Goal: Navigation & Orientation: Find specific page/section

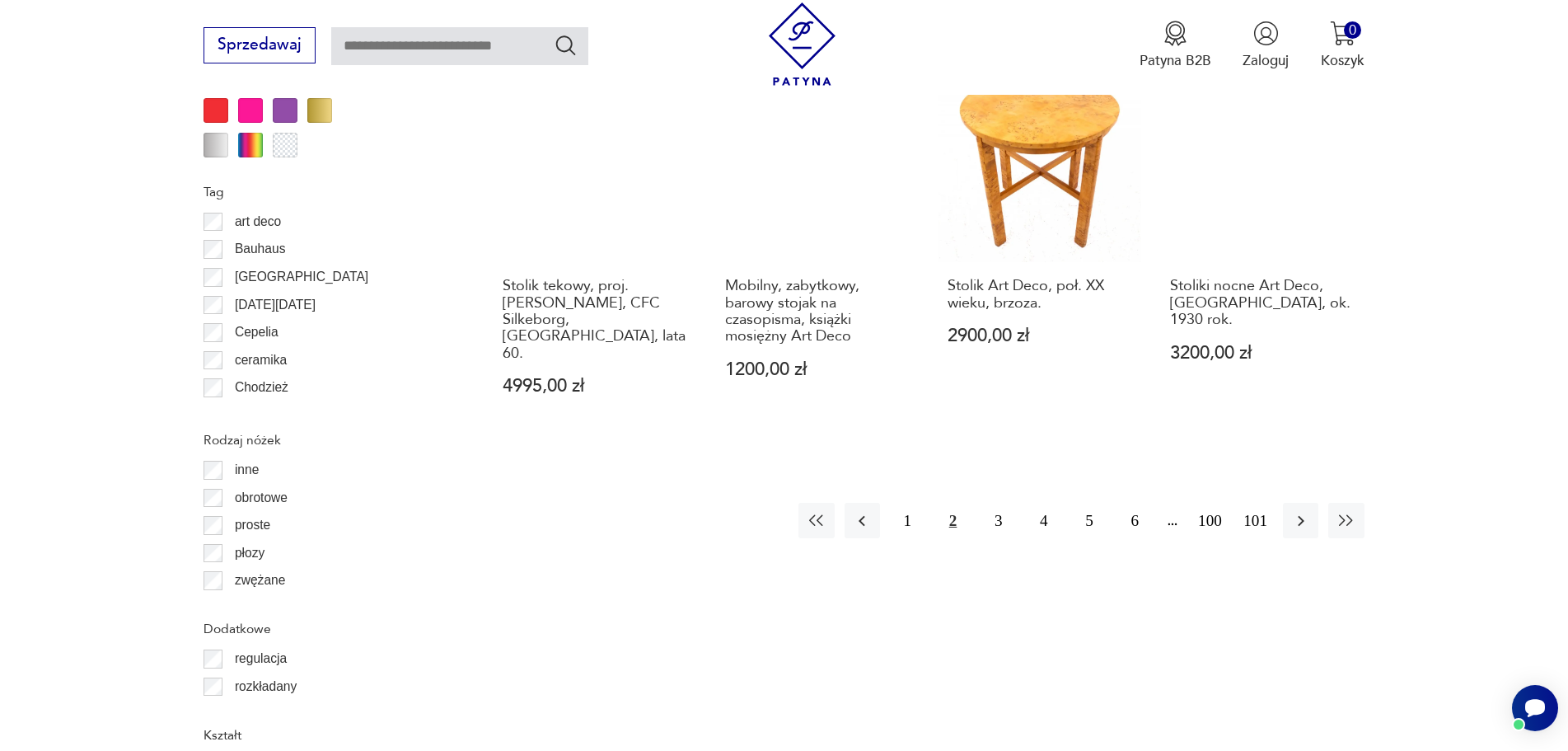
scroll to position [2033, 0]
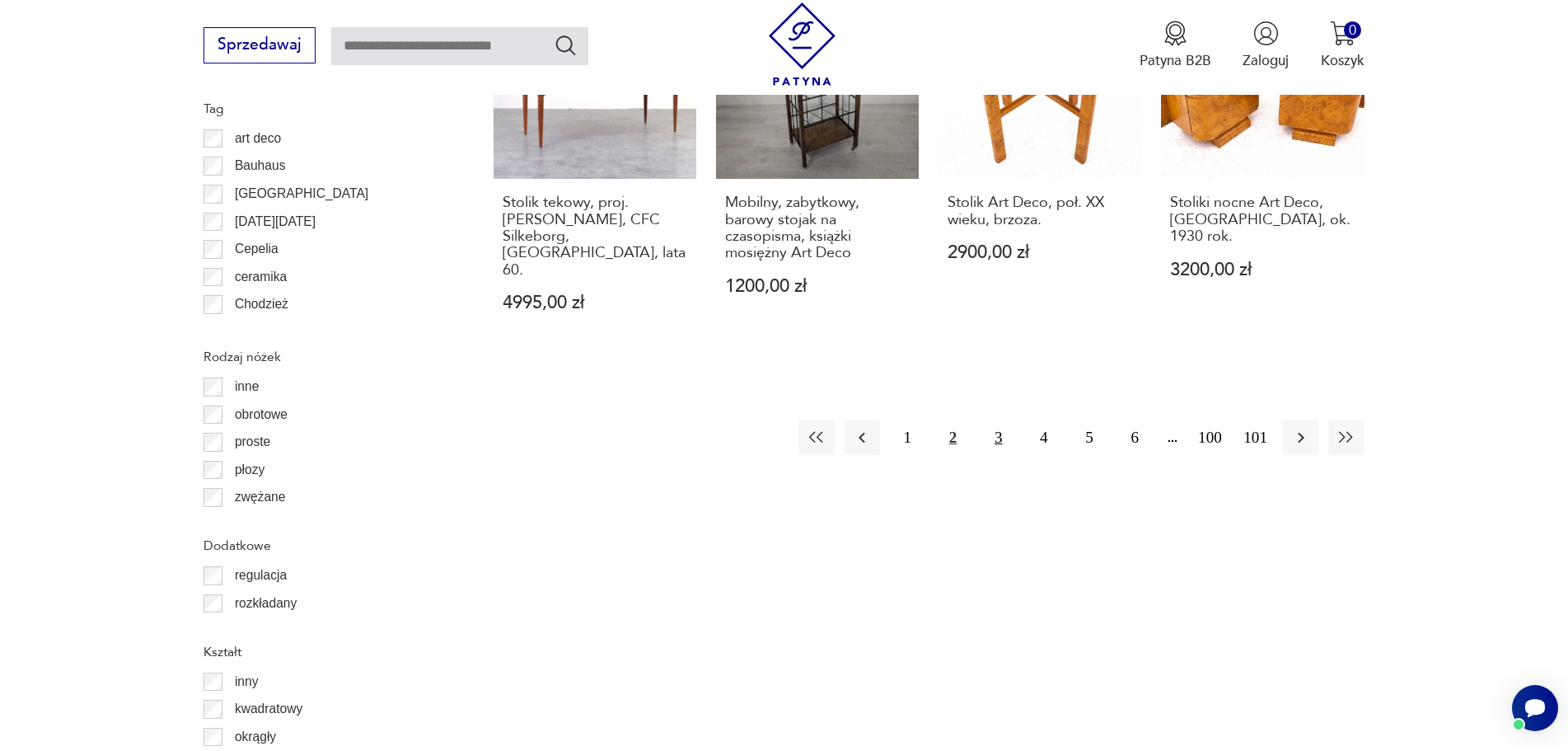
click at [997, 420] on button "3" at bounding box center [998, 437] width 35 height 35
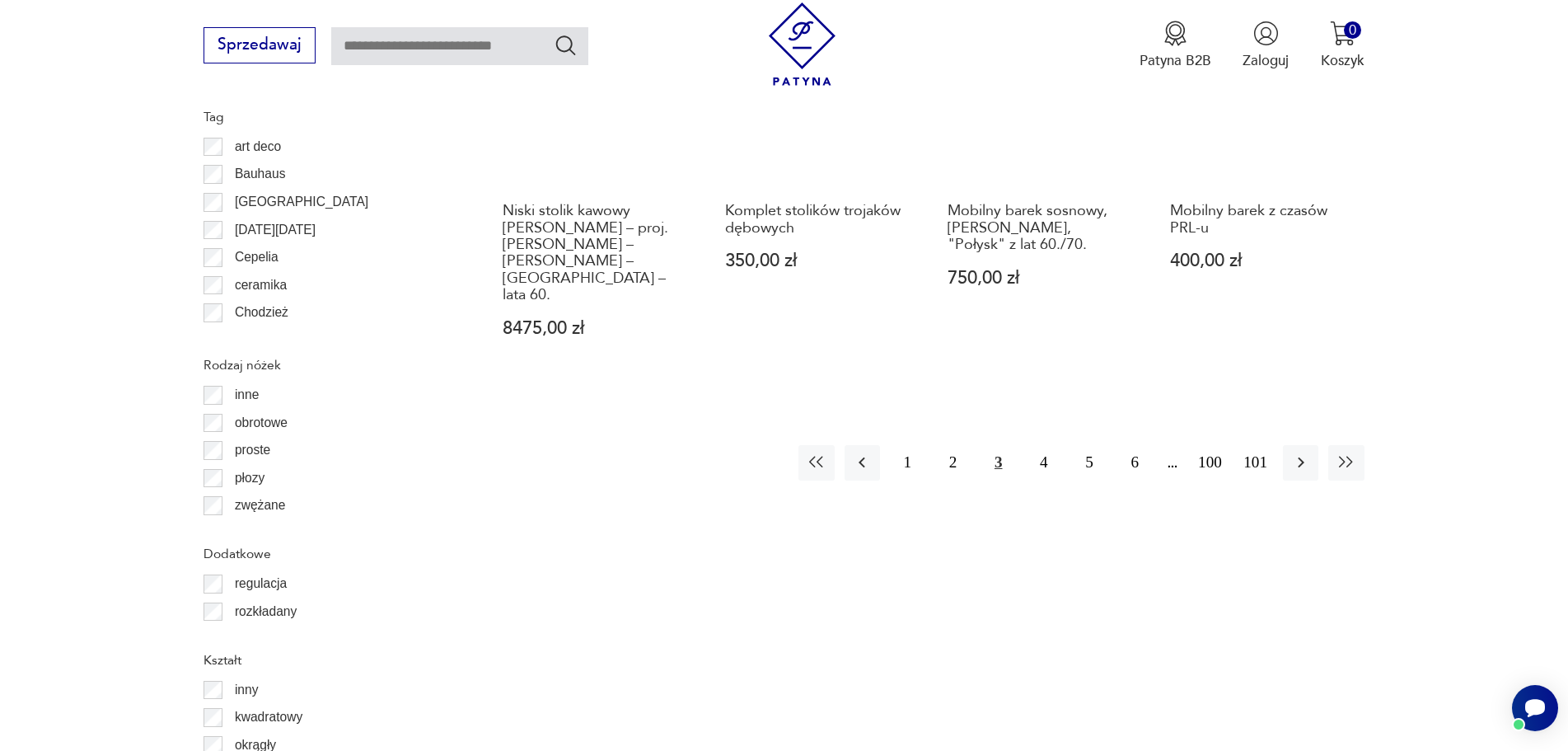
scroll to position [2115, 0]
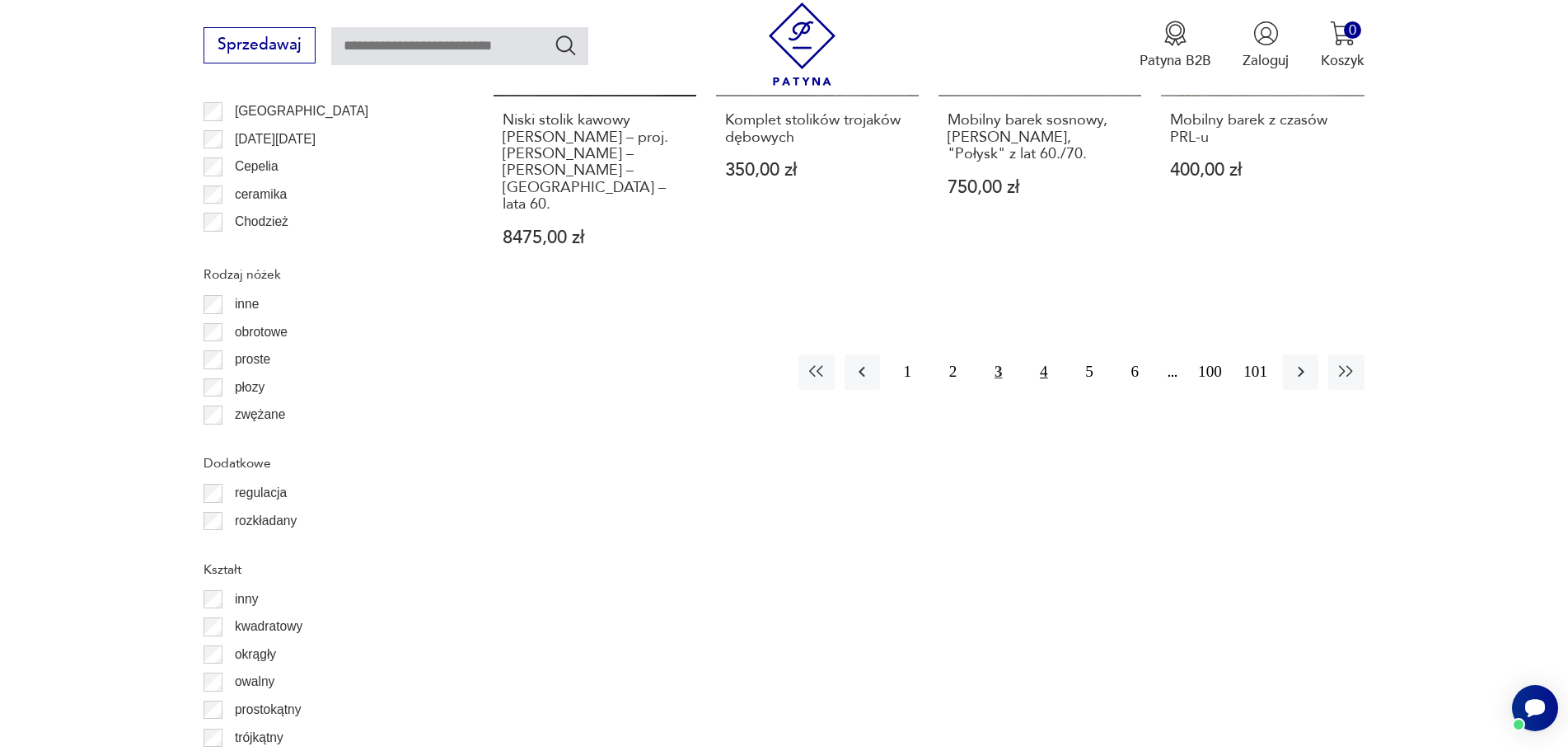
click at [1042, 354] on button "4" at bounding box center [1044, 372] width 35 height 35
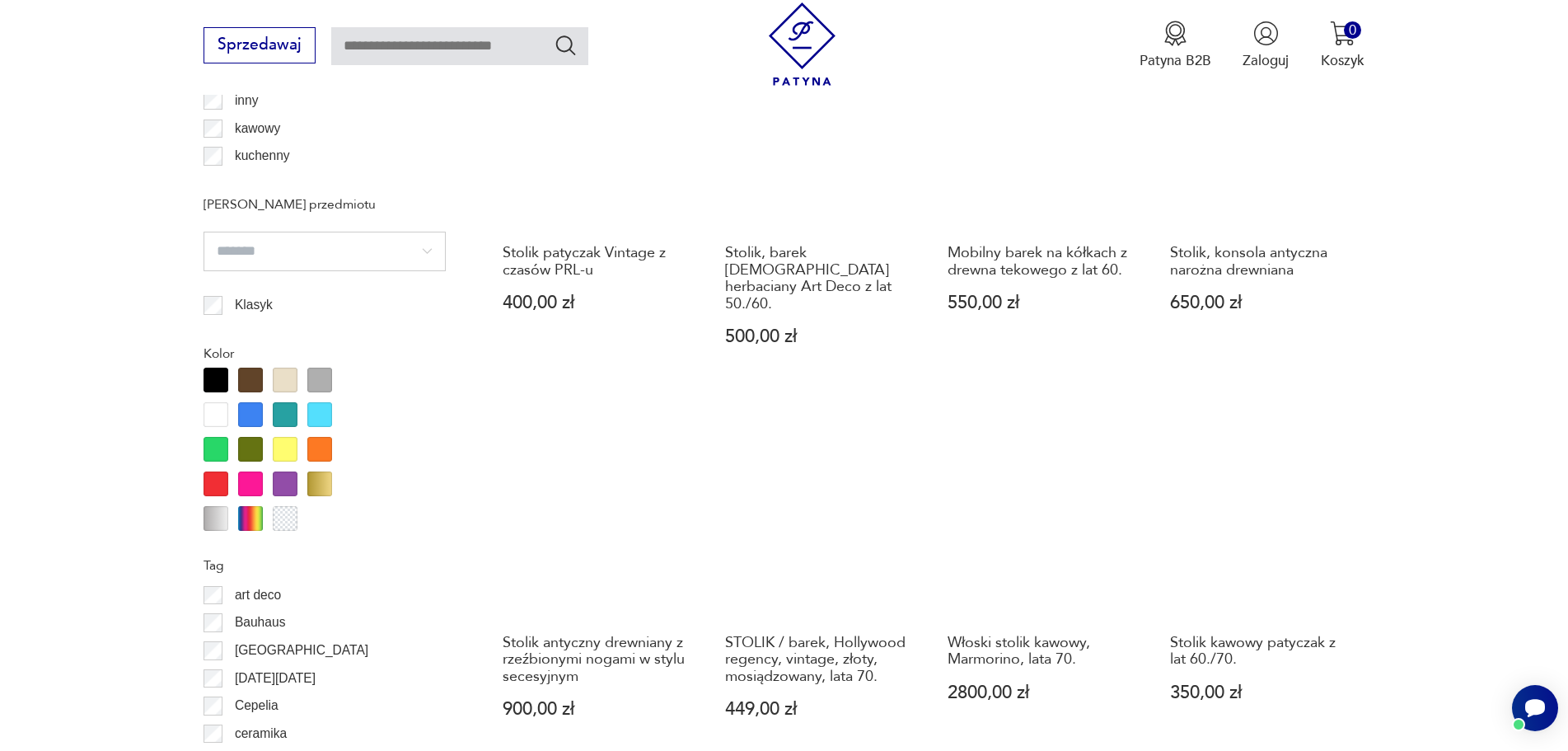
scroll to position [1868, 0]
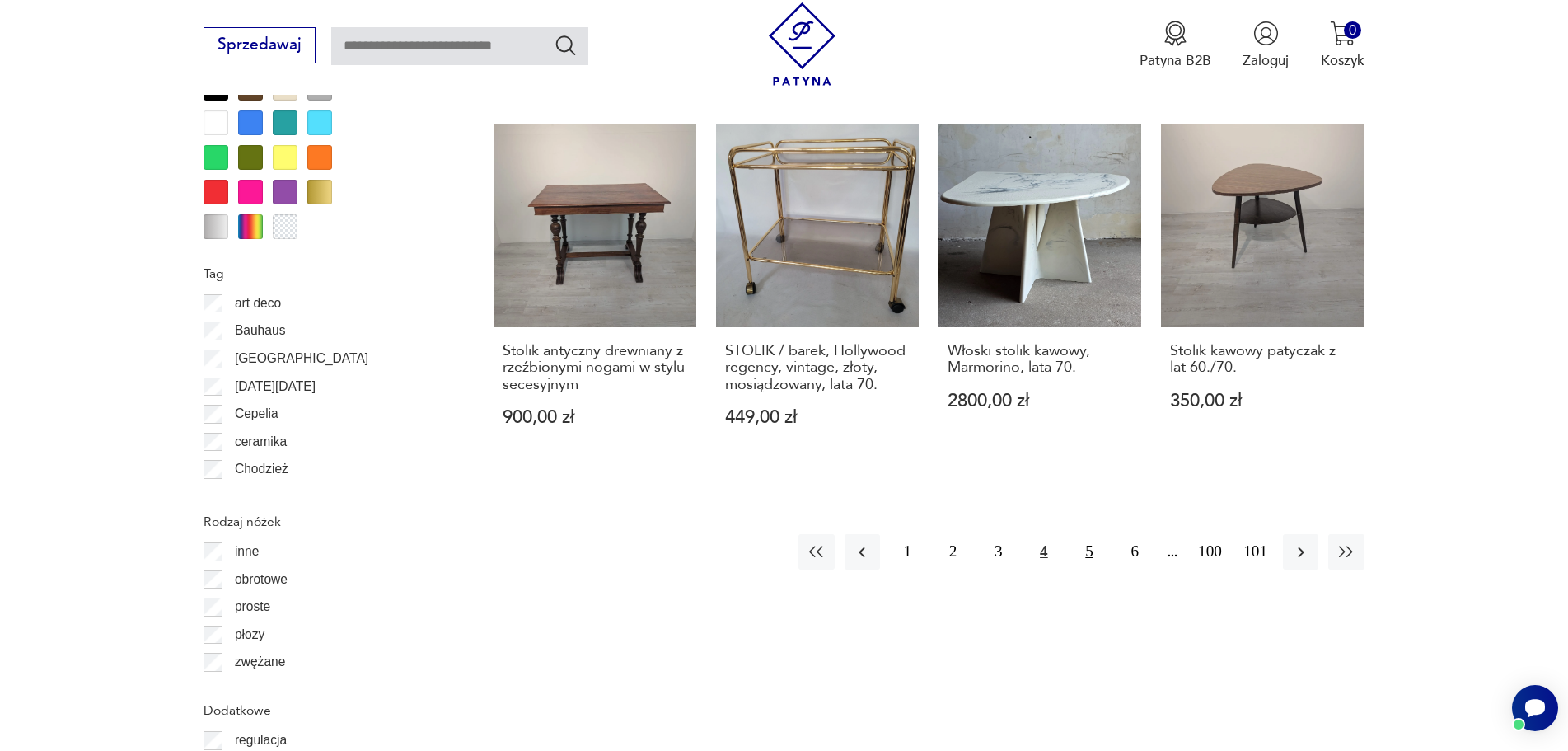
click at [1084, 538] on button "5" at bounding box center [1089, 552] width 35 height 35
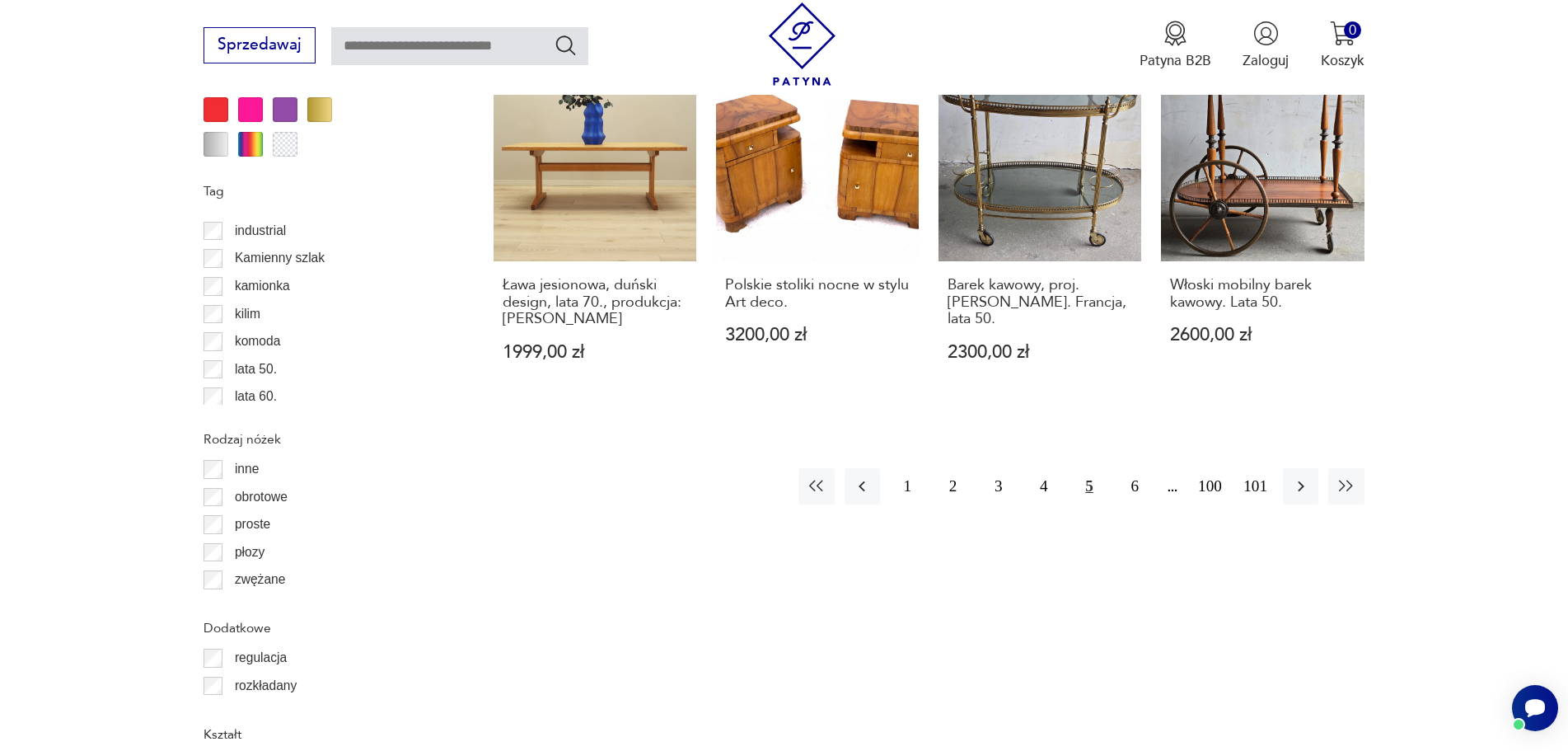
scroll to position [577, 0]
click at [1138, 468] on button "6" at bounding box center [1135, 486] width 35 height 35
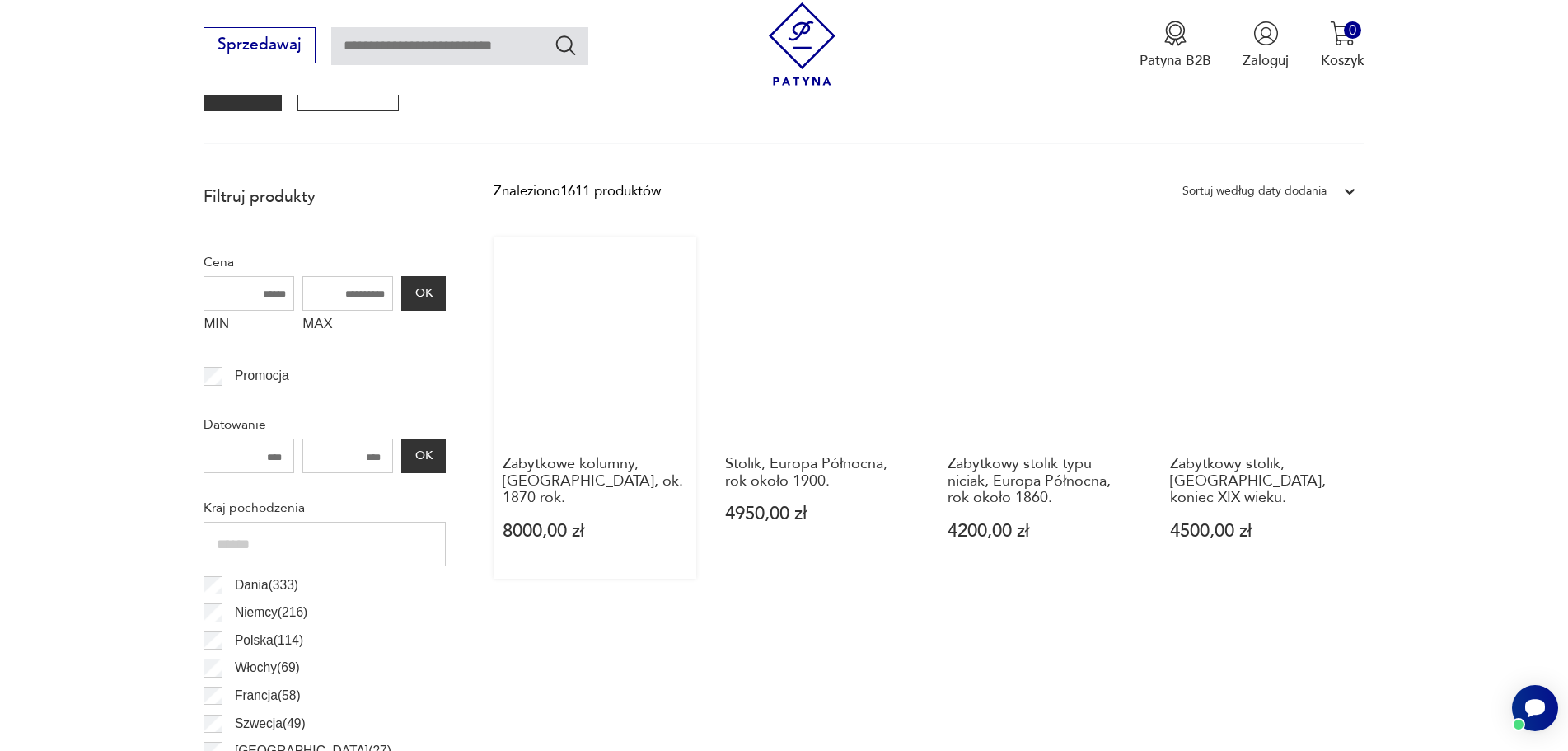
scroll to position [796, 0]
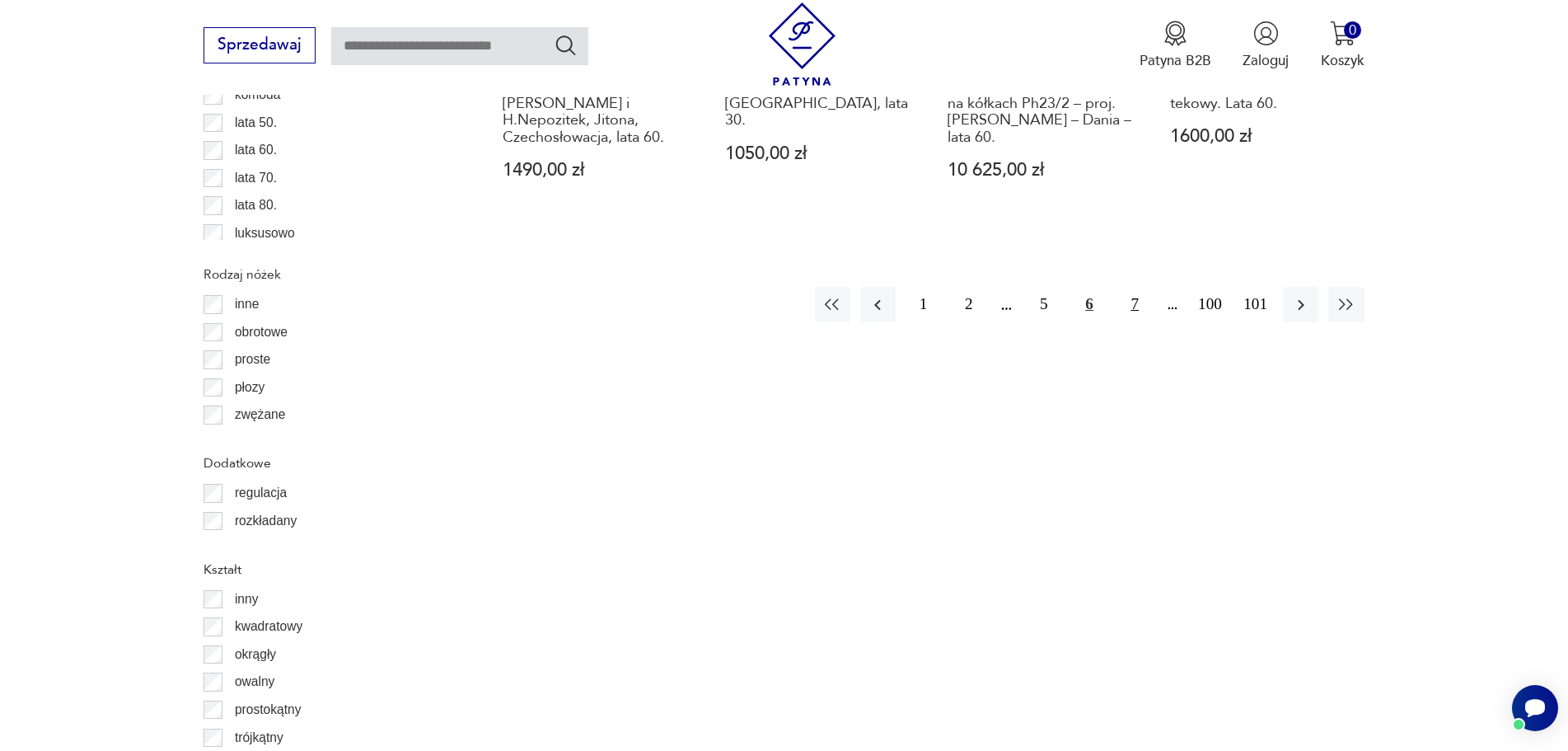
click at [1135, 307] on button "7" at bounding box center [1135, 304] width 35 height 35
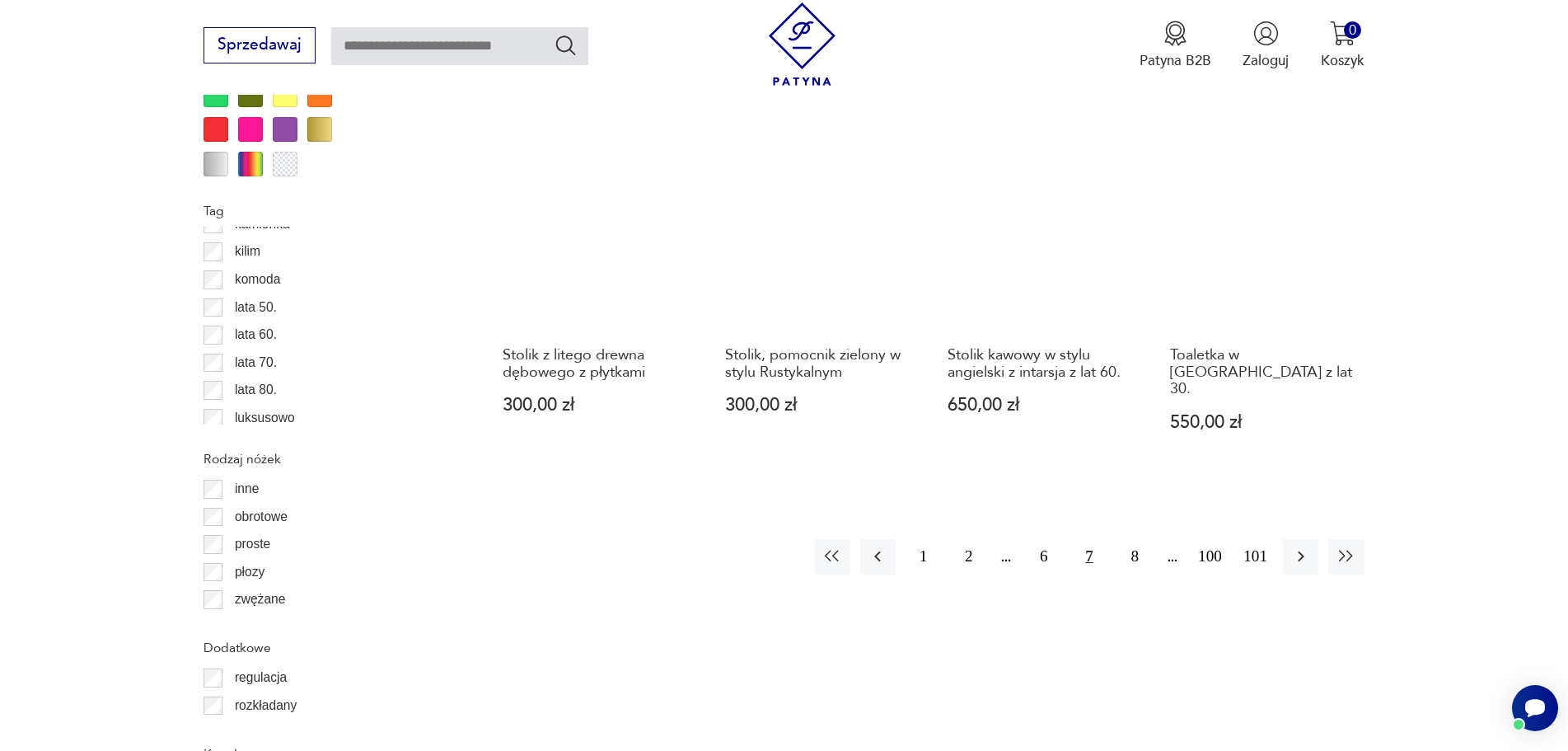
scroll to position [1951, 0]
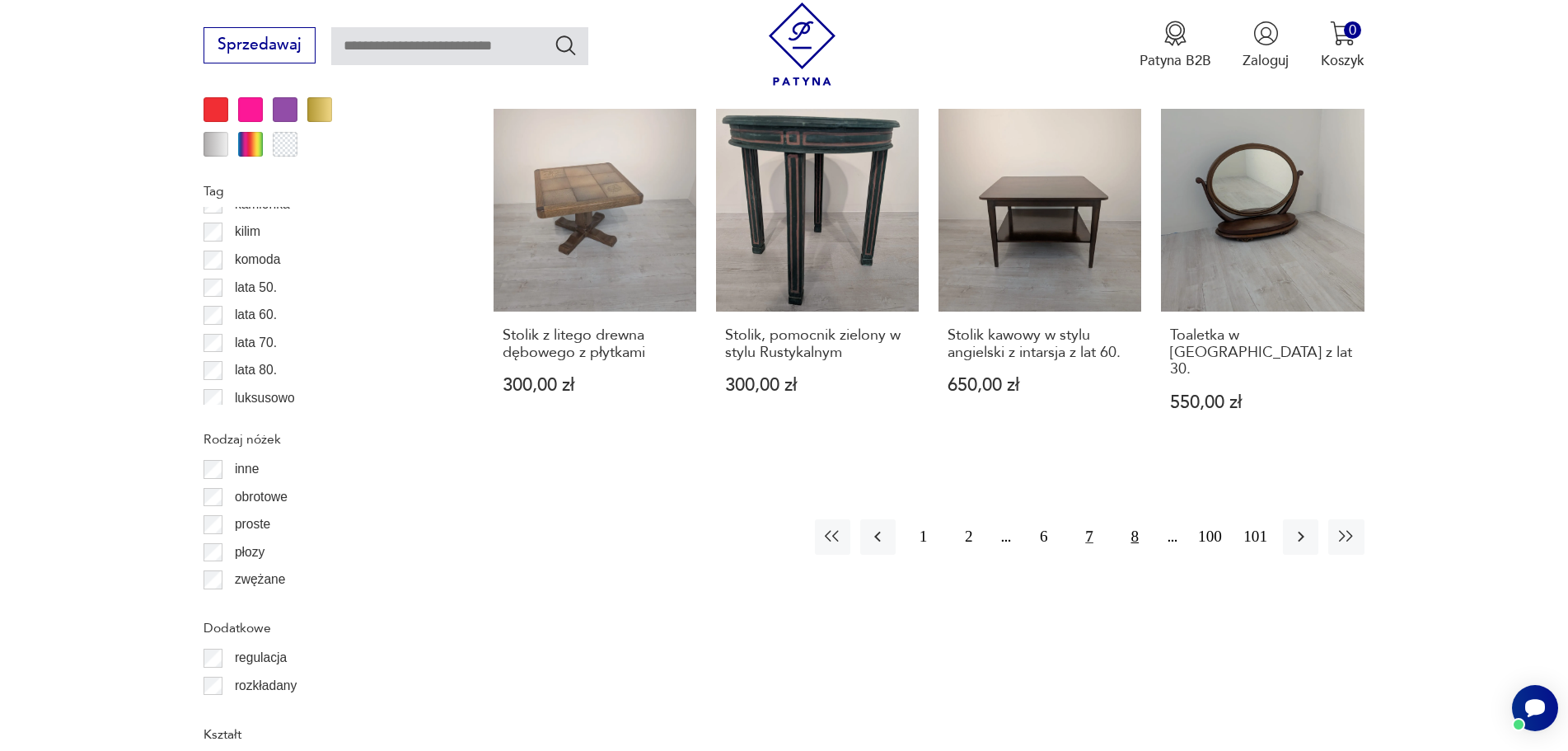
click at [1129, 519] on button "8" at bounding box center [1135, 536] width 35 height 35
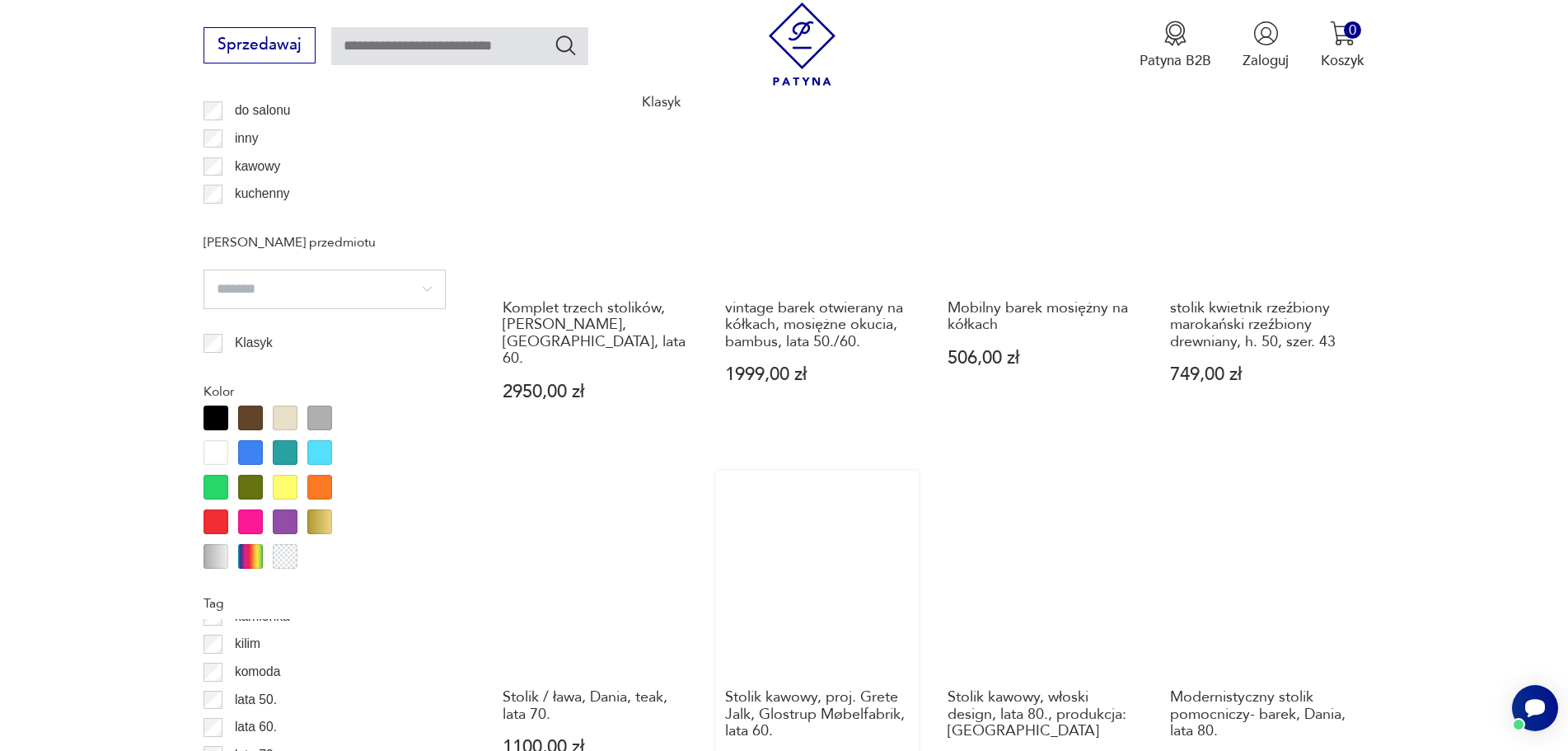
scroll to position [1703, 0]
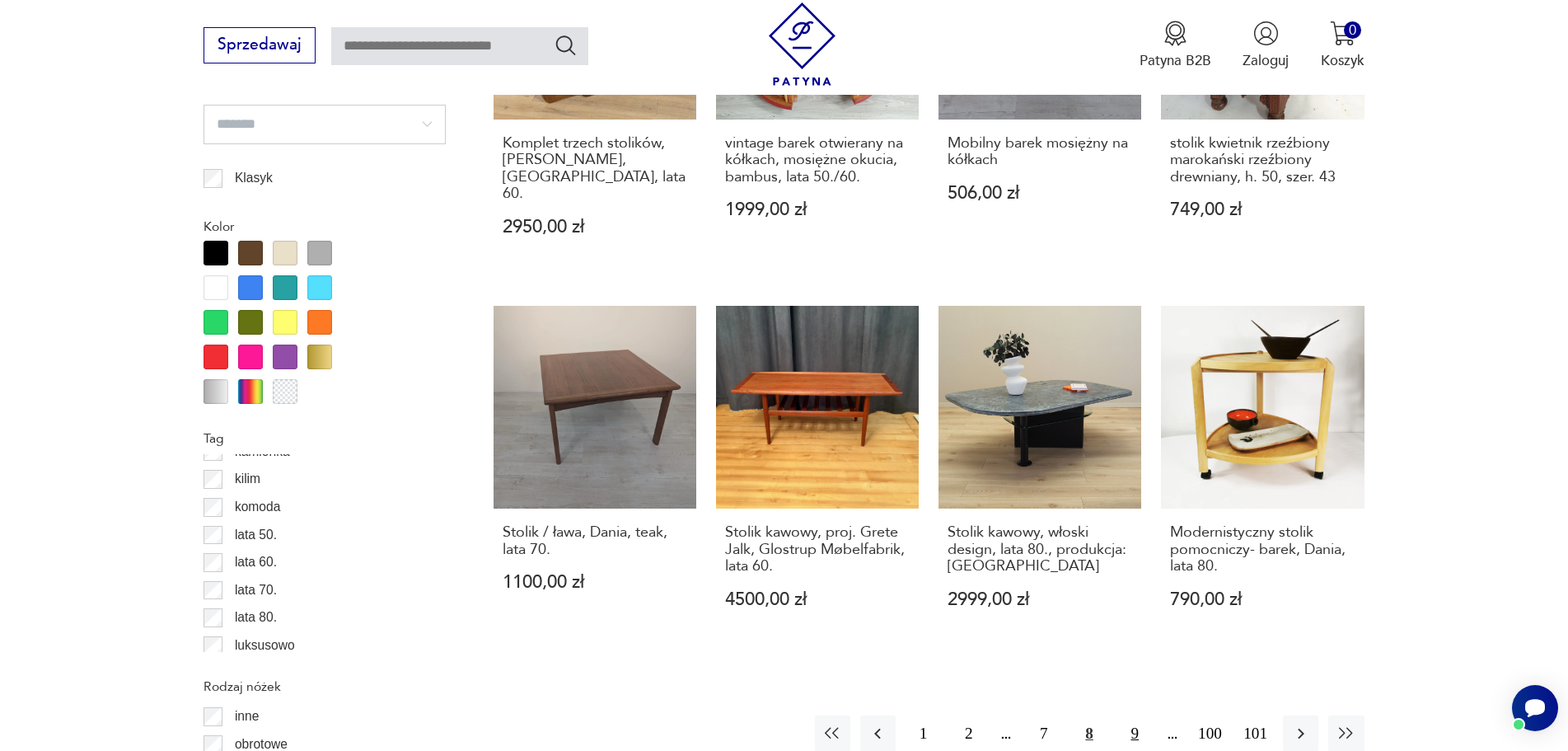
click at [1138, 716] on button "9" at bounding box center [1135, 733] width 35 height 35
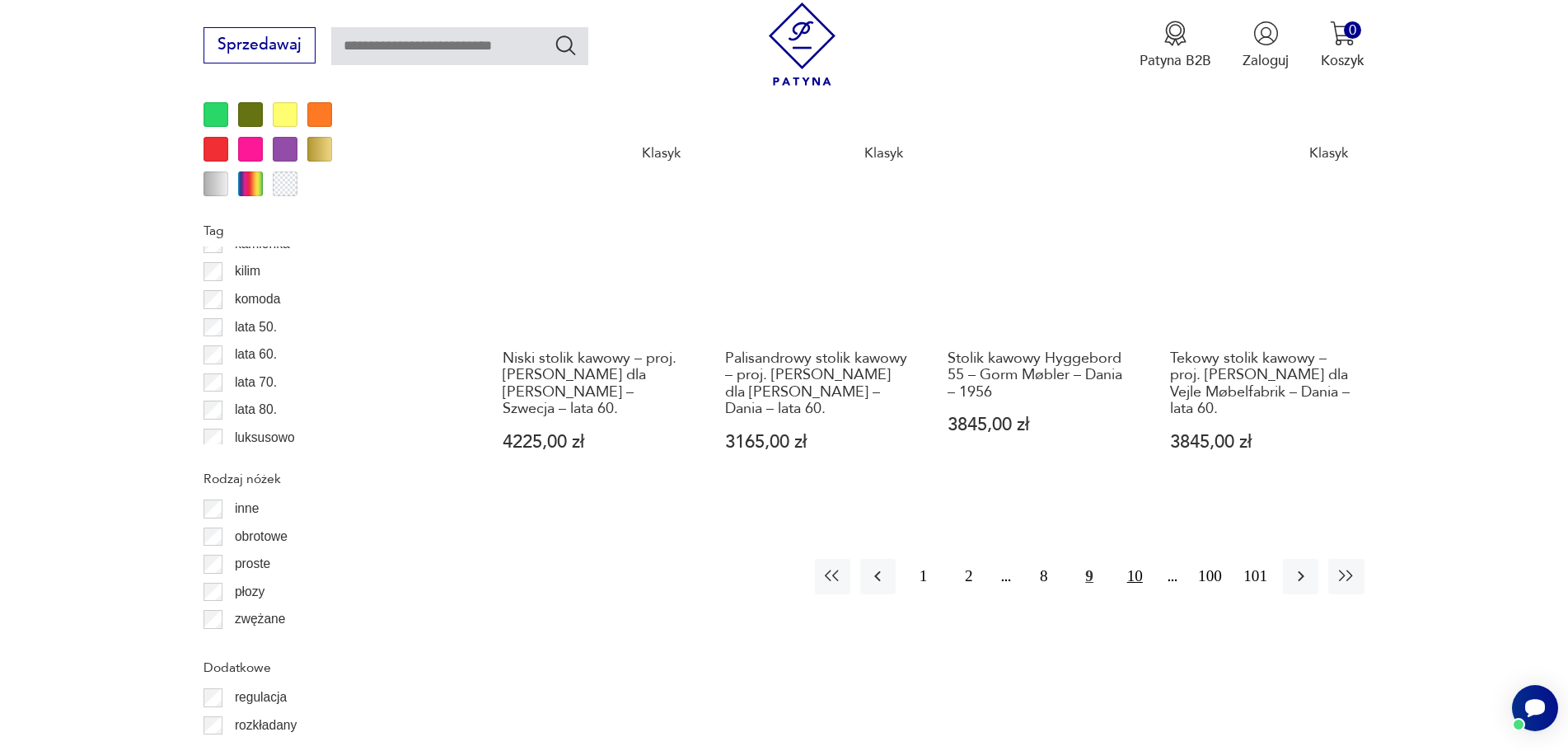
scroll to position [1951, 0]
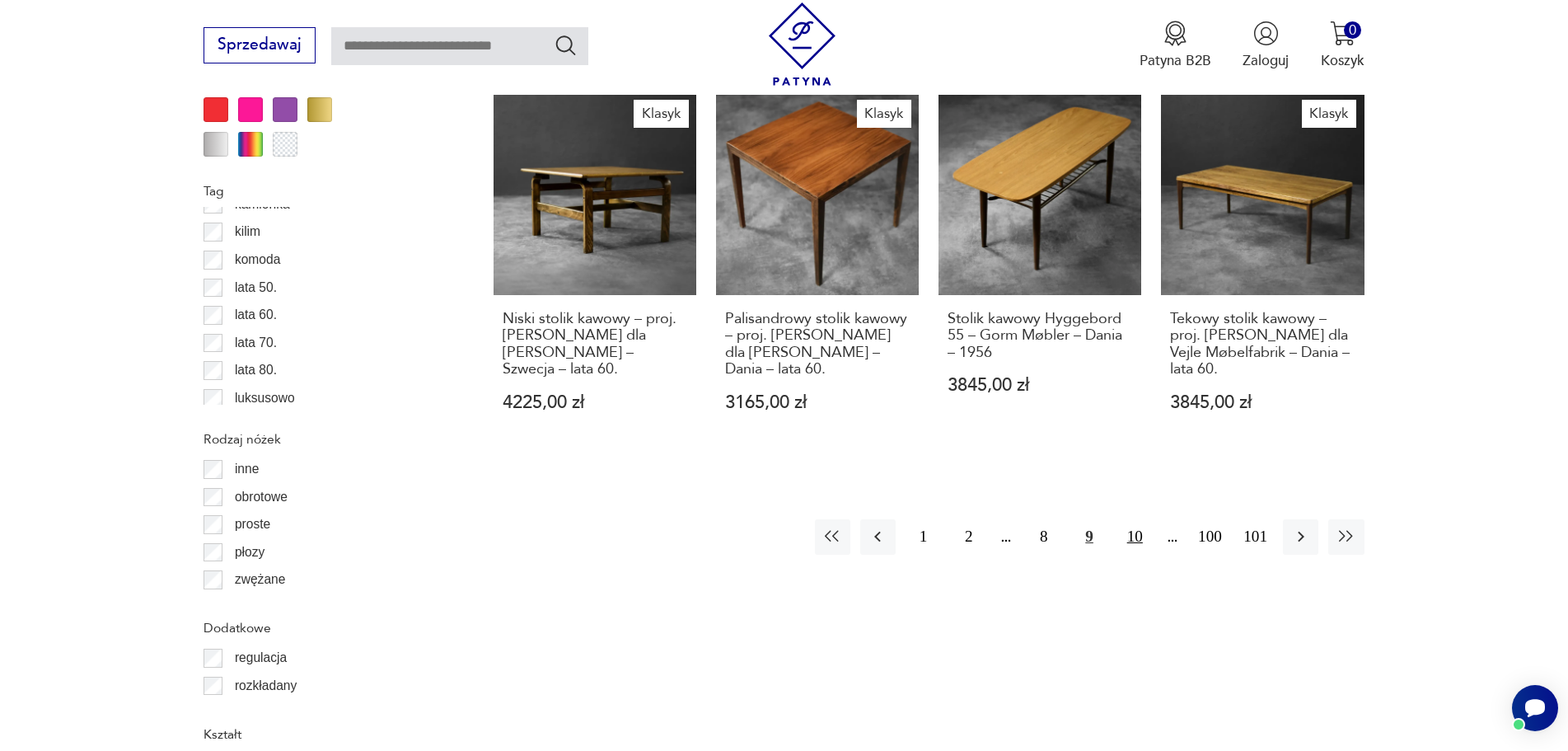
click at [1138, 519] on button "10" at bounding box center [1135, 536] width 35 height 35
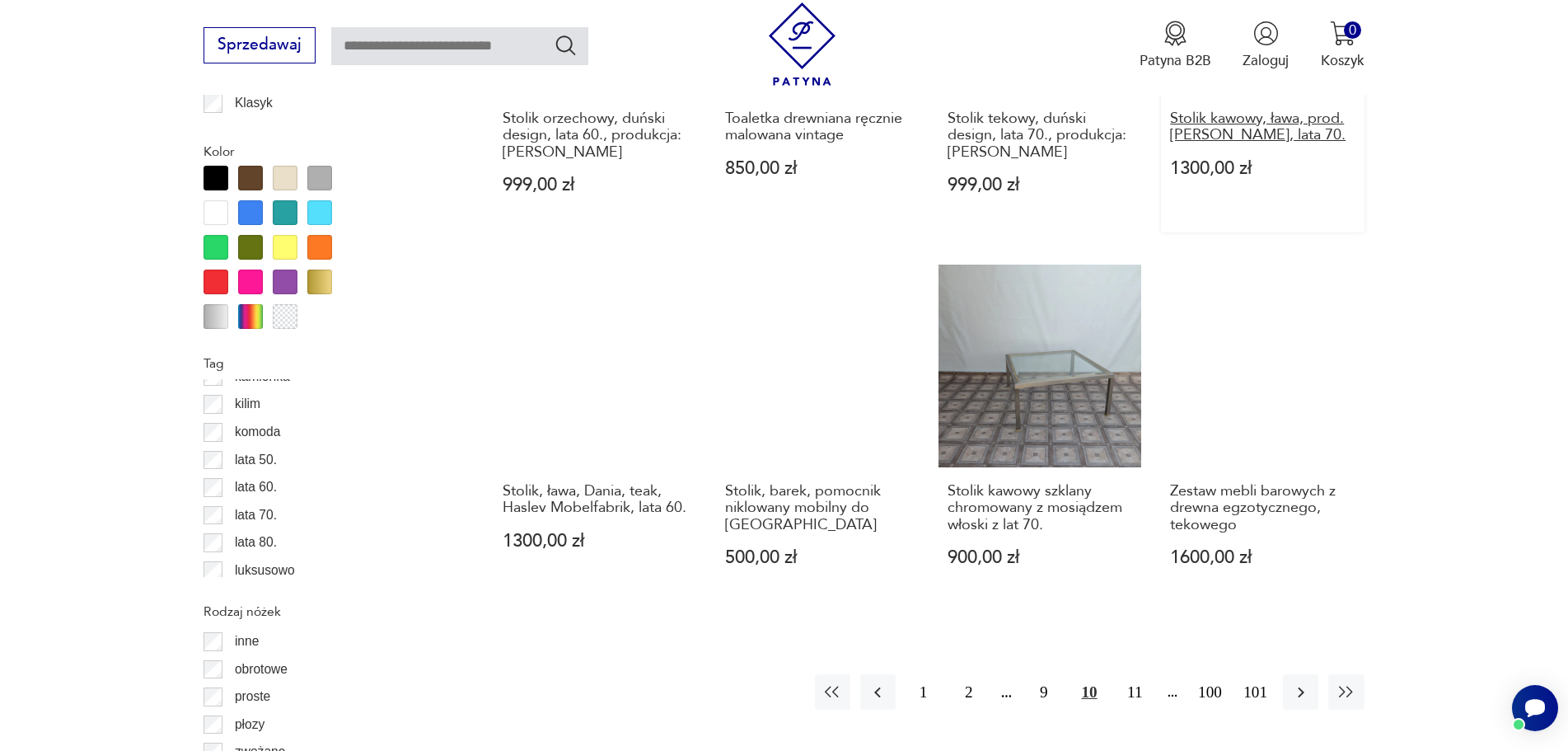
scroll to position [1785, 0]
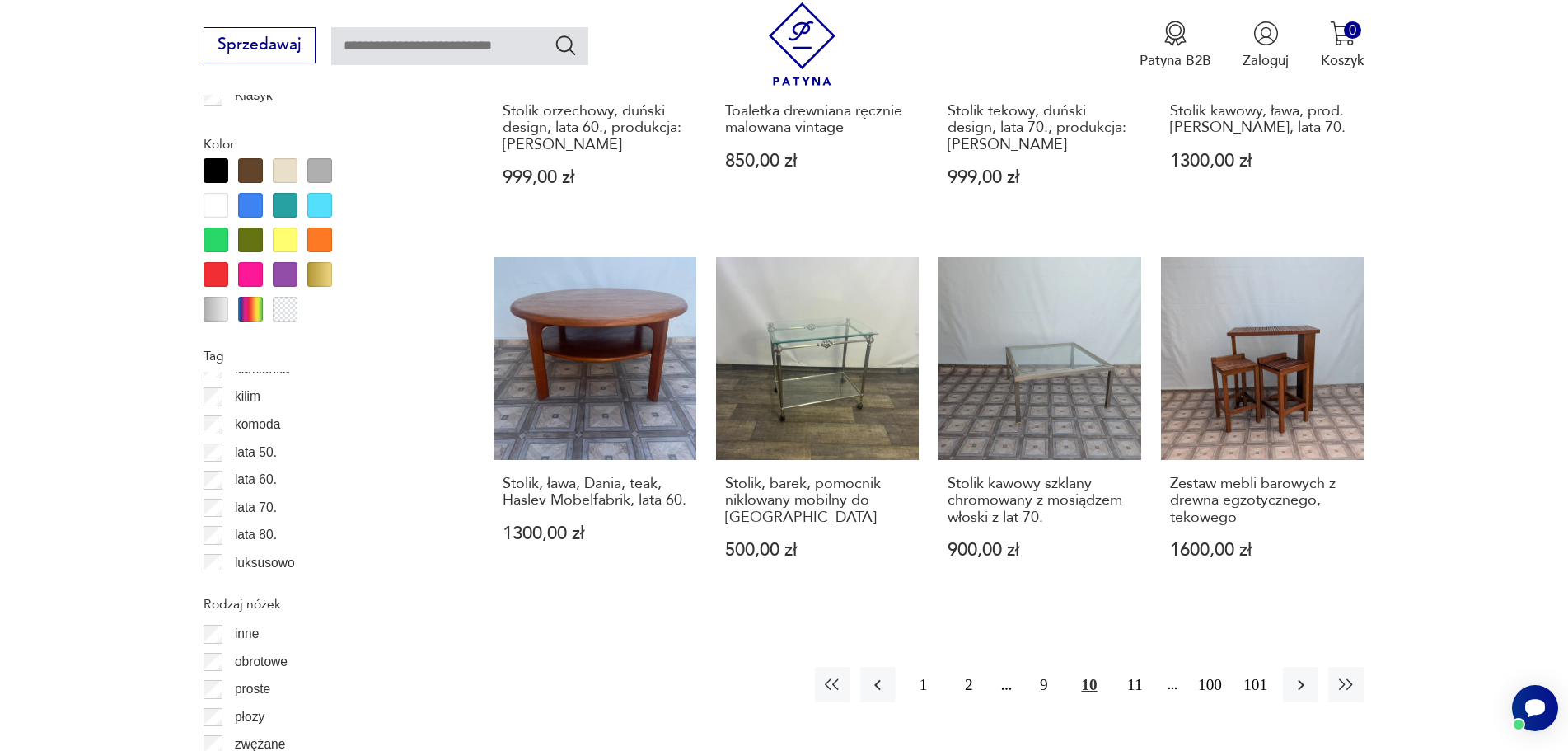
click at [1112, 667] on div "1 2 9 10 11 100 101" at bounding box center [1089, 684] width 549 height 35
click at [1133, 667] on button "11" at bounding box center [1135, 684] width 35 height 35
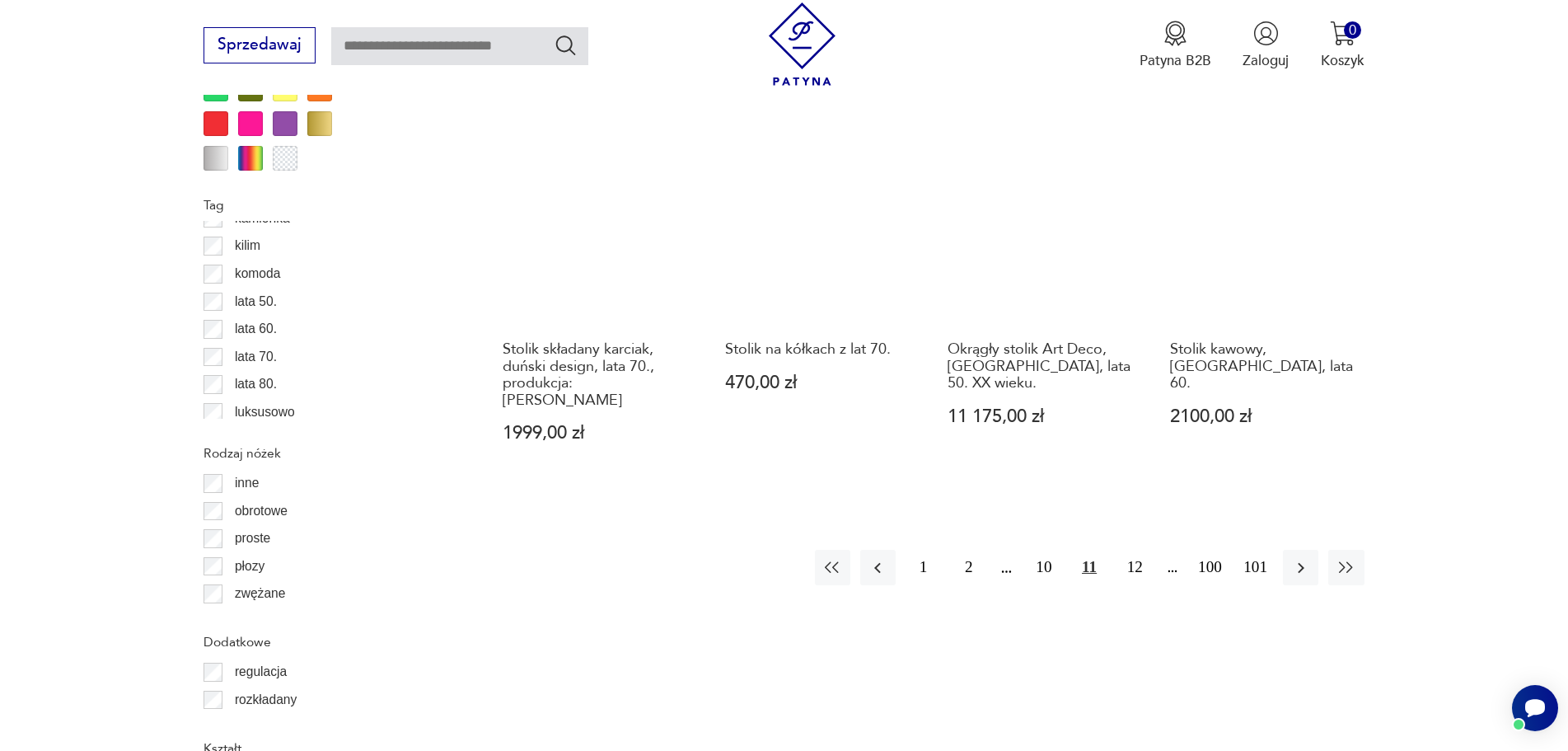
scroll to position [1951, 0]
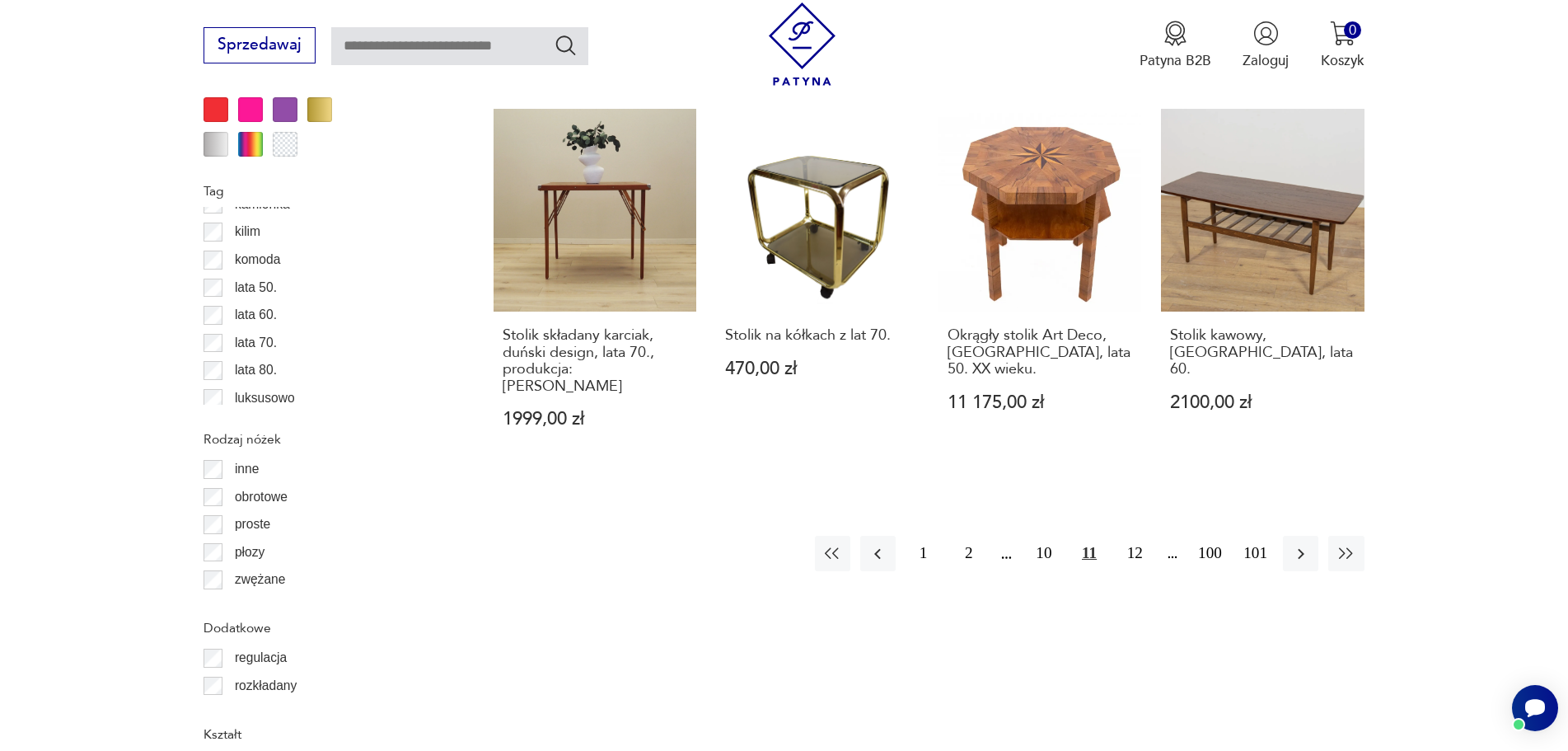
click at [1112, 536] on div "1 2 10 11 12 100 101" at bounding box center [1089, 553] width 549 height 35
click at [1121, 536] on button "12" at bounding box center [1135, 553] width 35 height 35
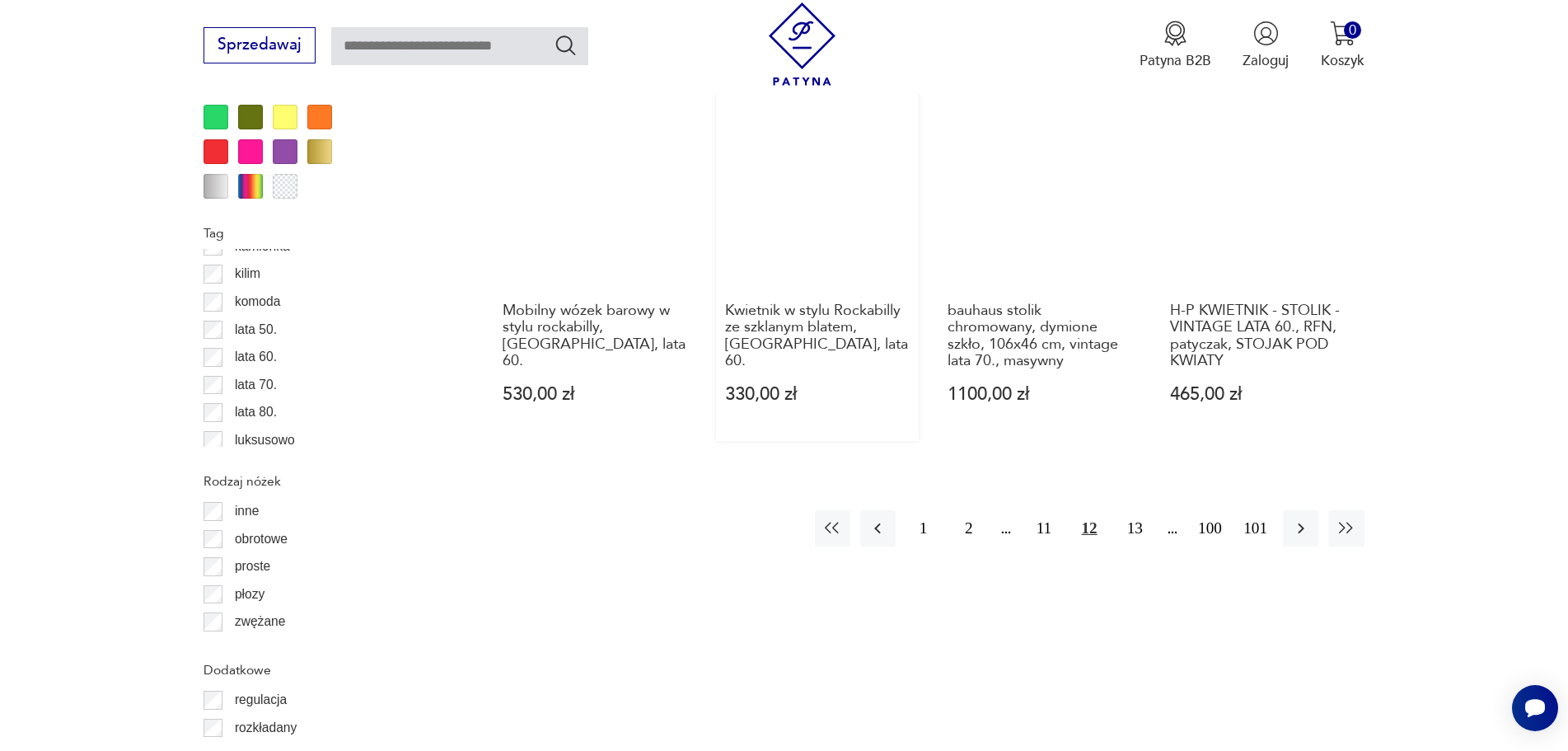
scroll to position [1785, 0]
